Goal: Transaction & Acquisition: Book appointment/travel/reservation

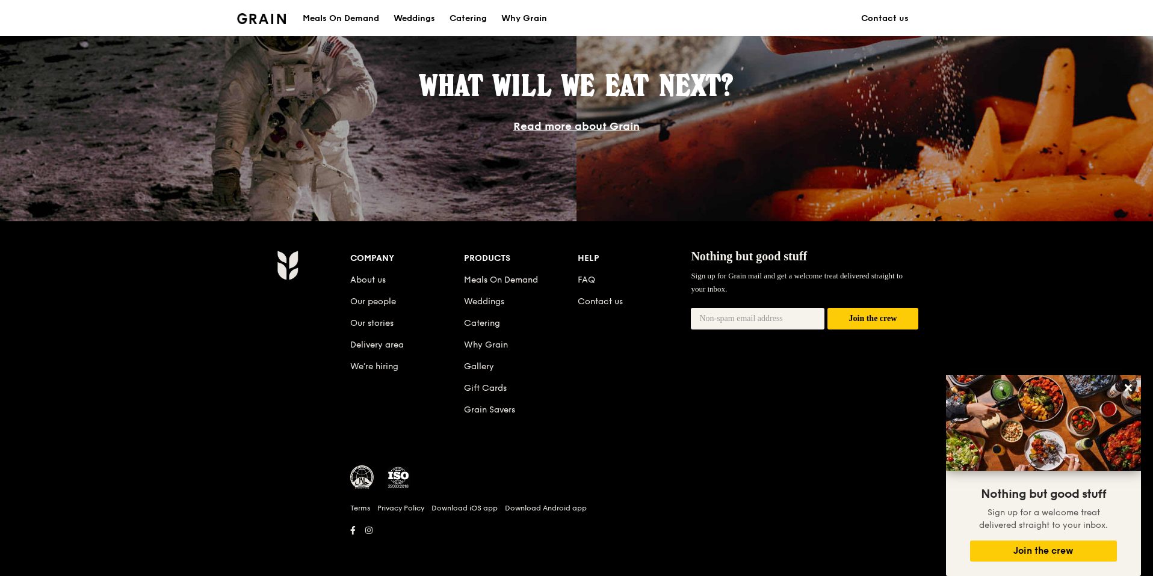
scroll to position [1062, 0]
click at [1133, 388] on icon at bounding box center [1128, 388] width 11 height 11
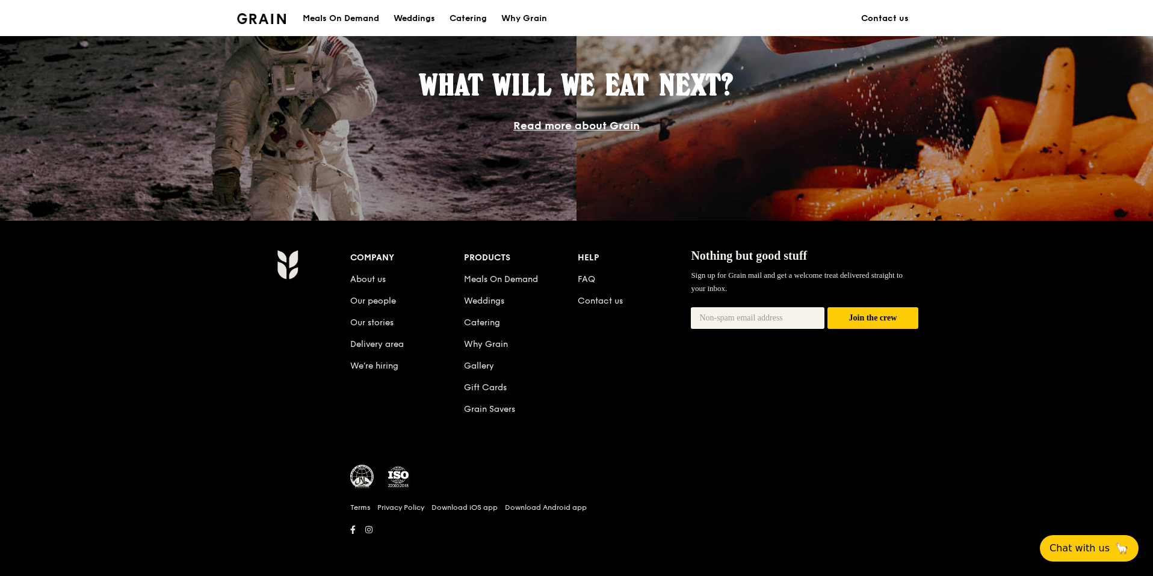
scroll to position [1058, 0]
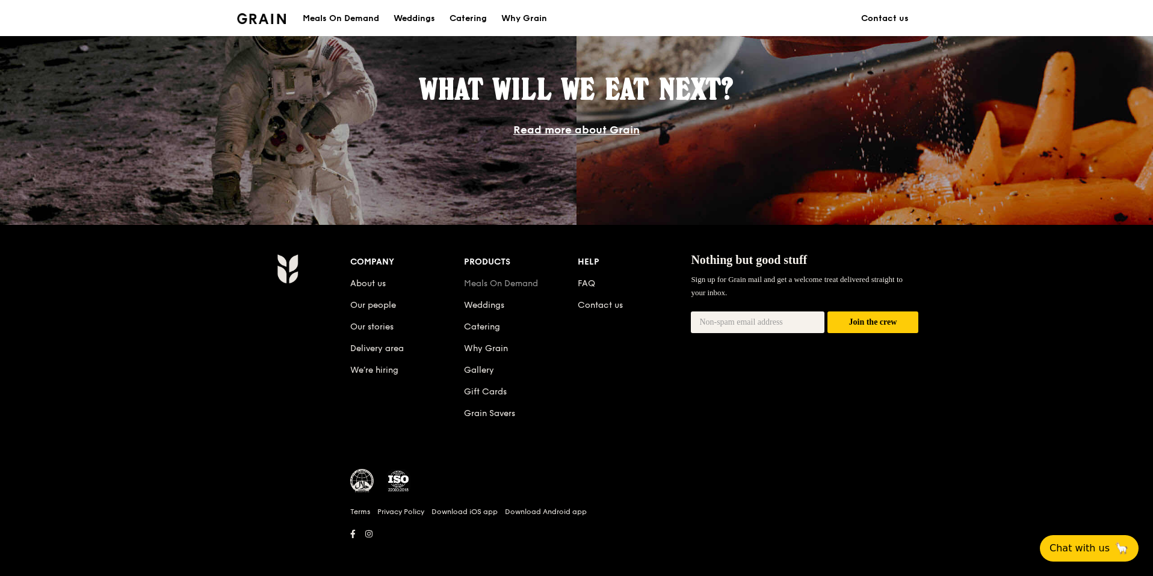
click at [516, 286] on link "Meals On Demand" at bounding box center [501, 284] width 74 height 10
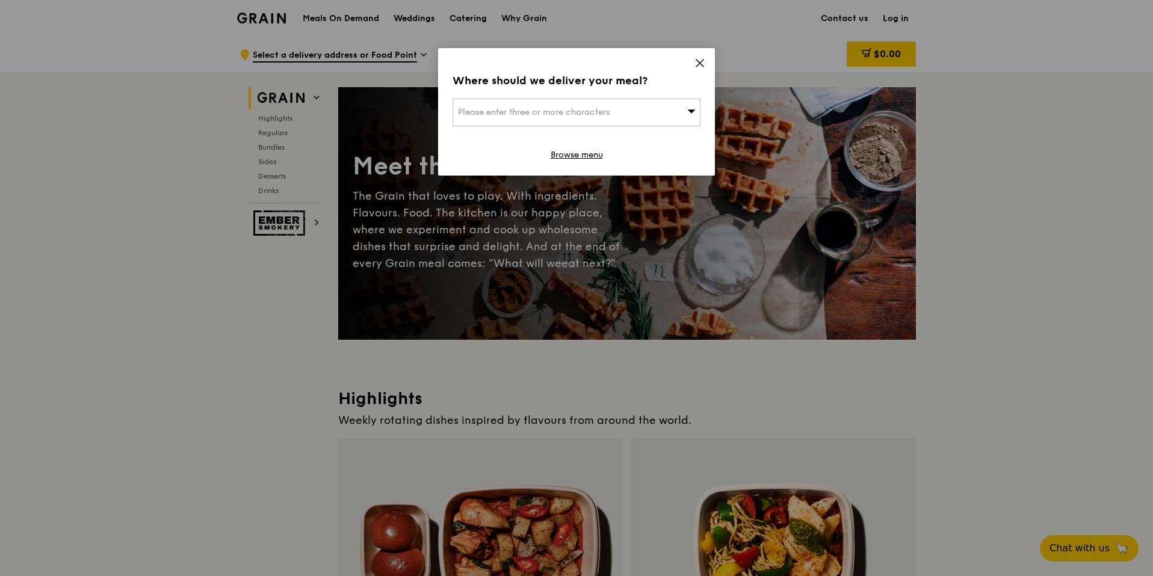
click at [702, 59] on icon at bounding box center [699, 63] width 11 height 11
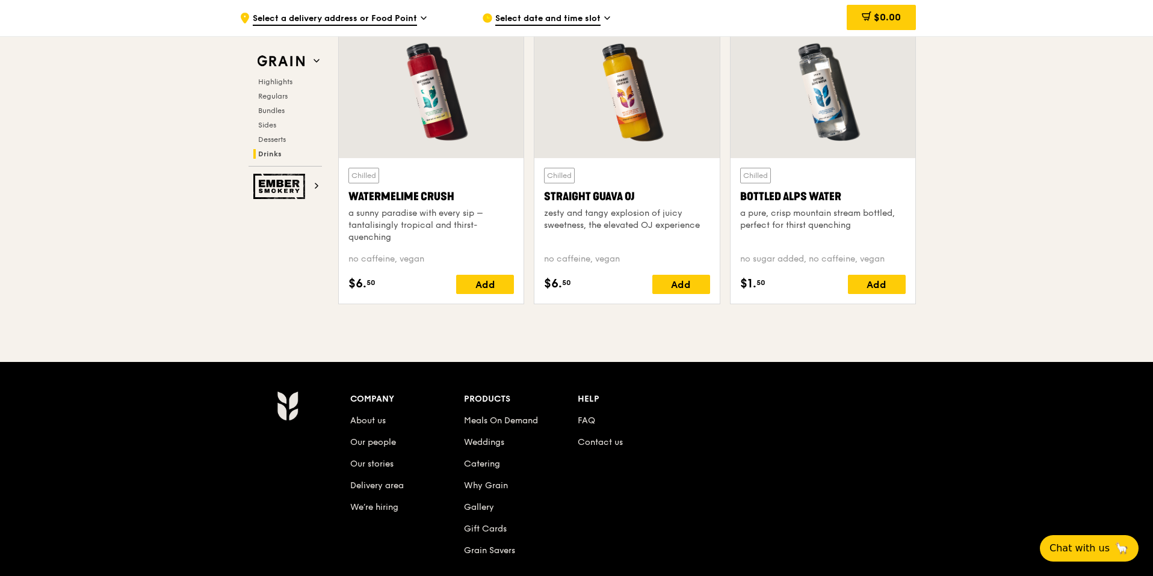
scroll to position [4803, 0]
click at [486, 467] on link "Catering" at bounding box center [482, 464] width 36 height 10
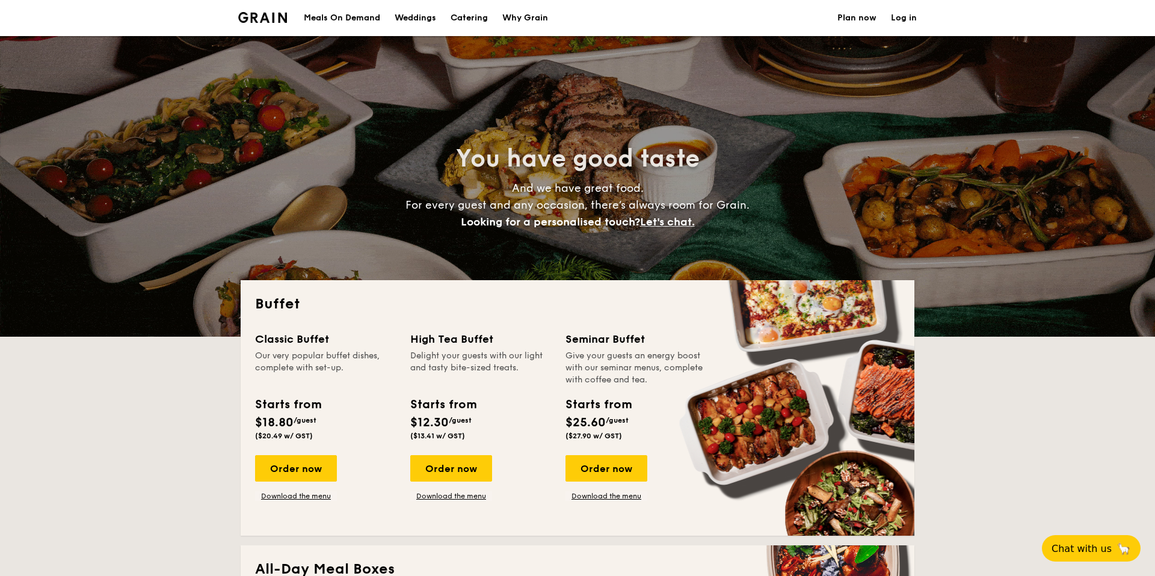
select select
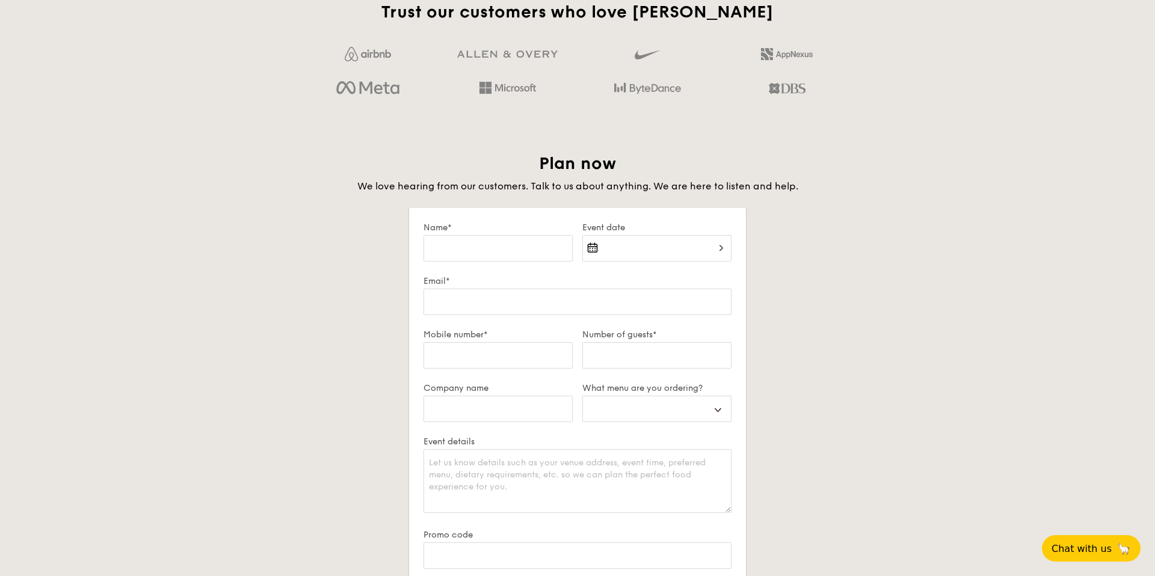
scroll to position [1925, 0]
